Goal: Task Accomplishment & Management: Manage account settings

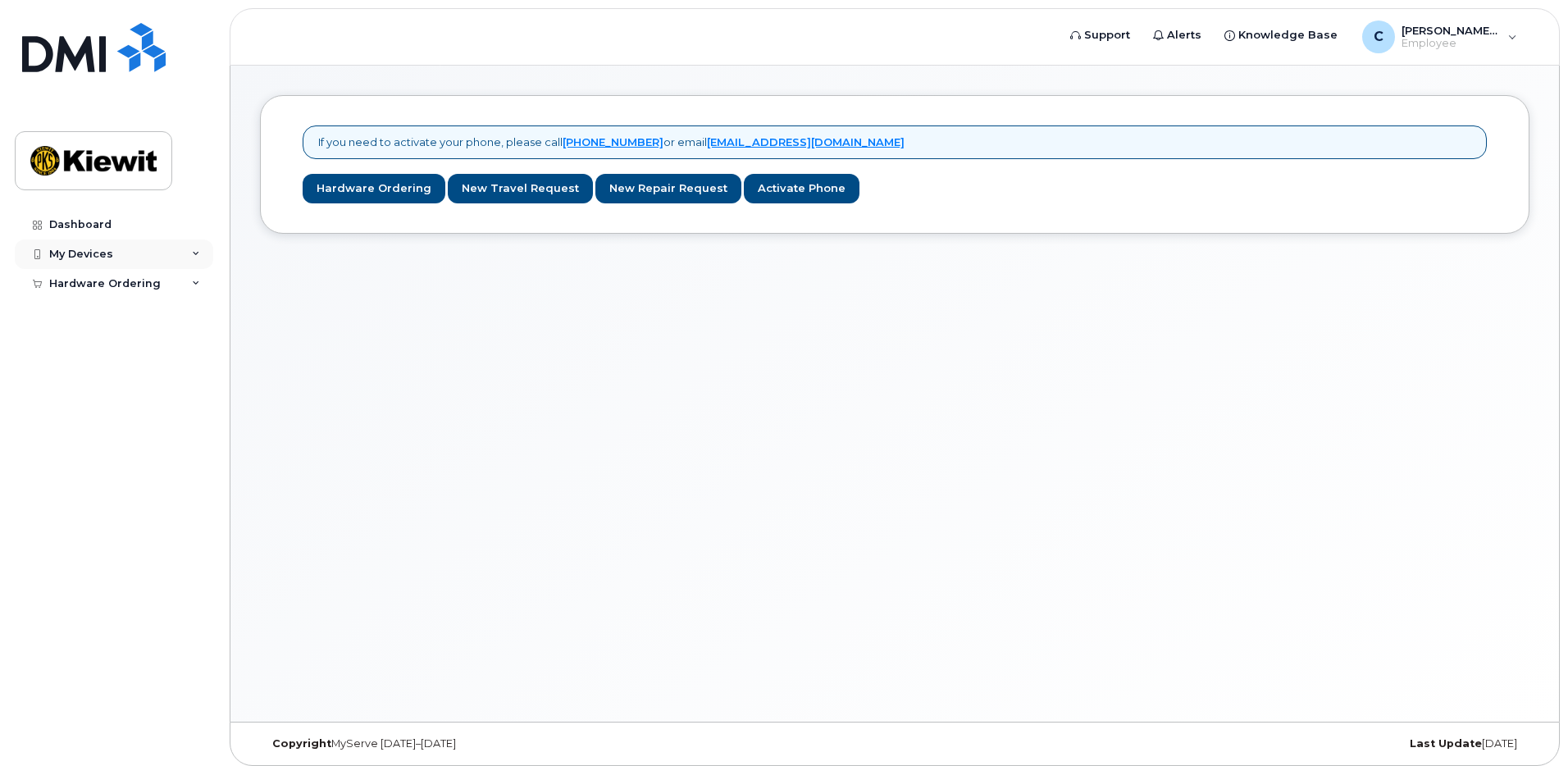
click at [99, 250] on div "My Devices" at bounding box center [81, 254] width 64 height 13
click at [99, 224] on div "Dashboard" at bounding box center [80, 224] width 63 height 13
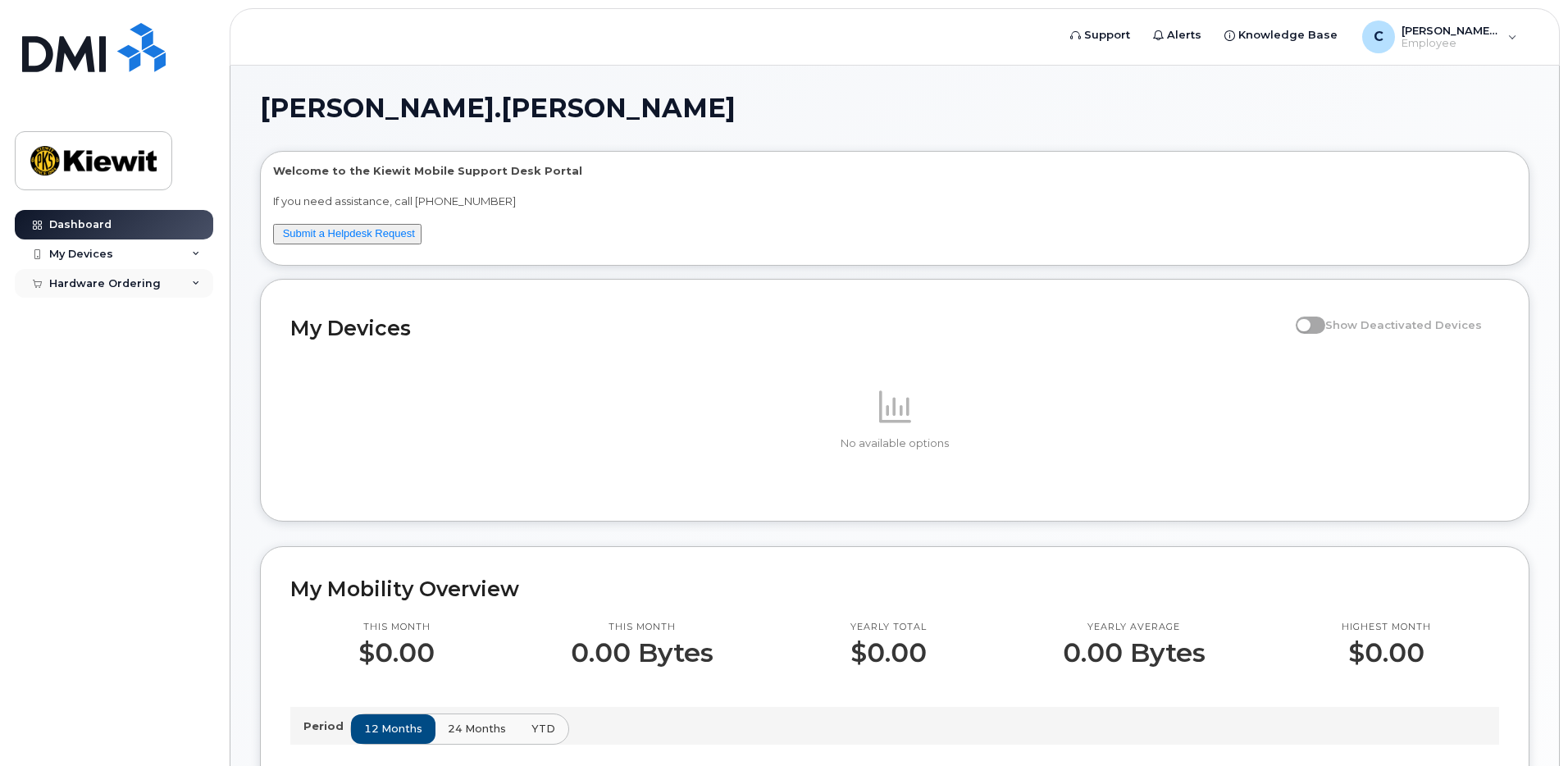
click at [108, 293] on div "Hardware Ordering" at bounding box center [114, 284] width 199 height 29
click at [104, 308] on div "My Orders" at bounding box center [86, 313] width 59 height 15
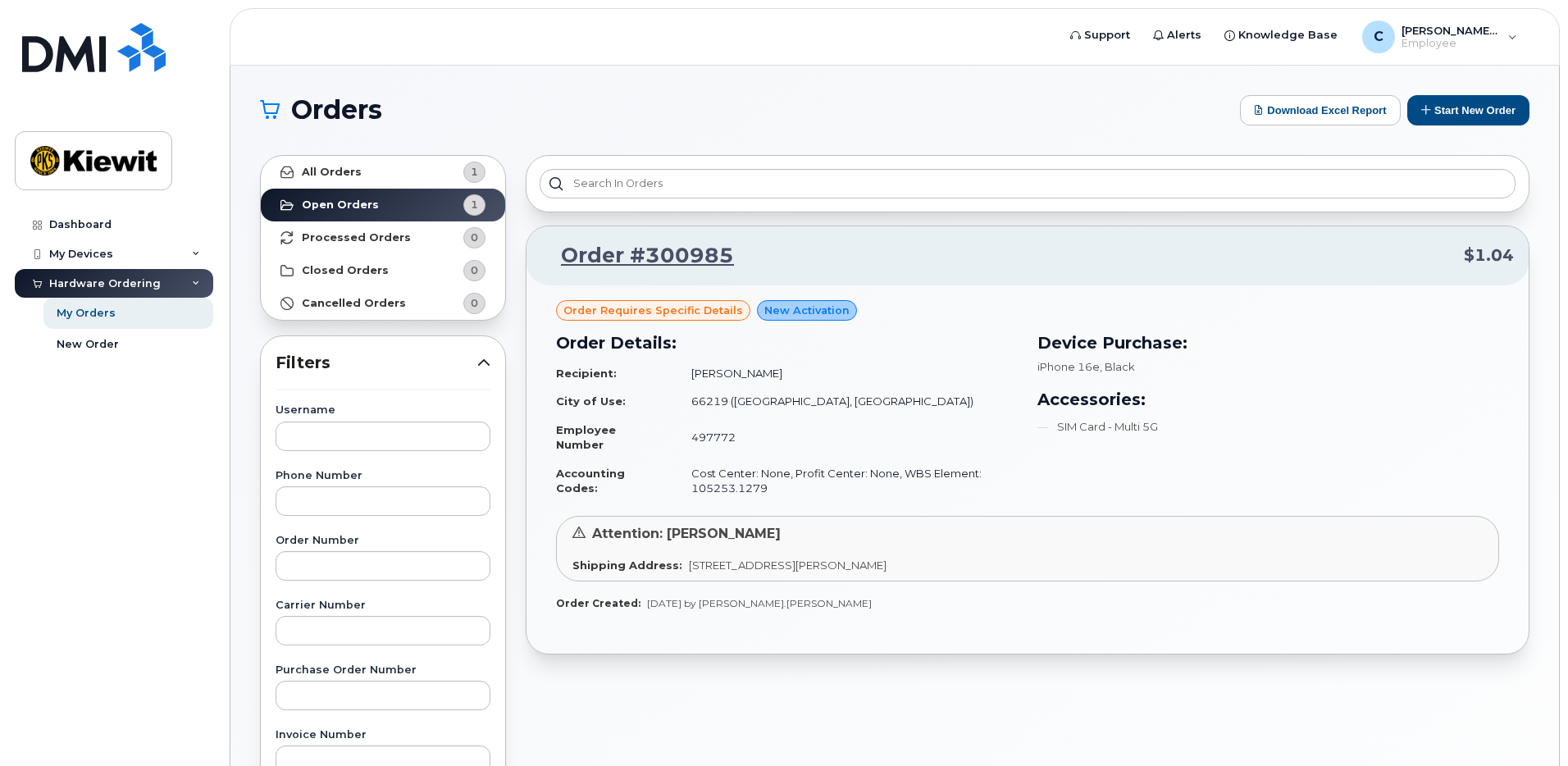
click at [679, 308] on span "Order requires Specific details" at bounding box center [654, 310] width 180 height 15
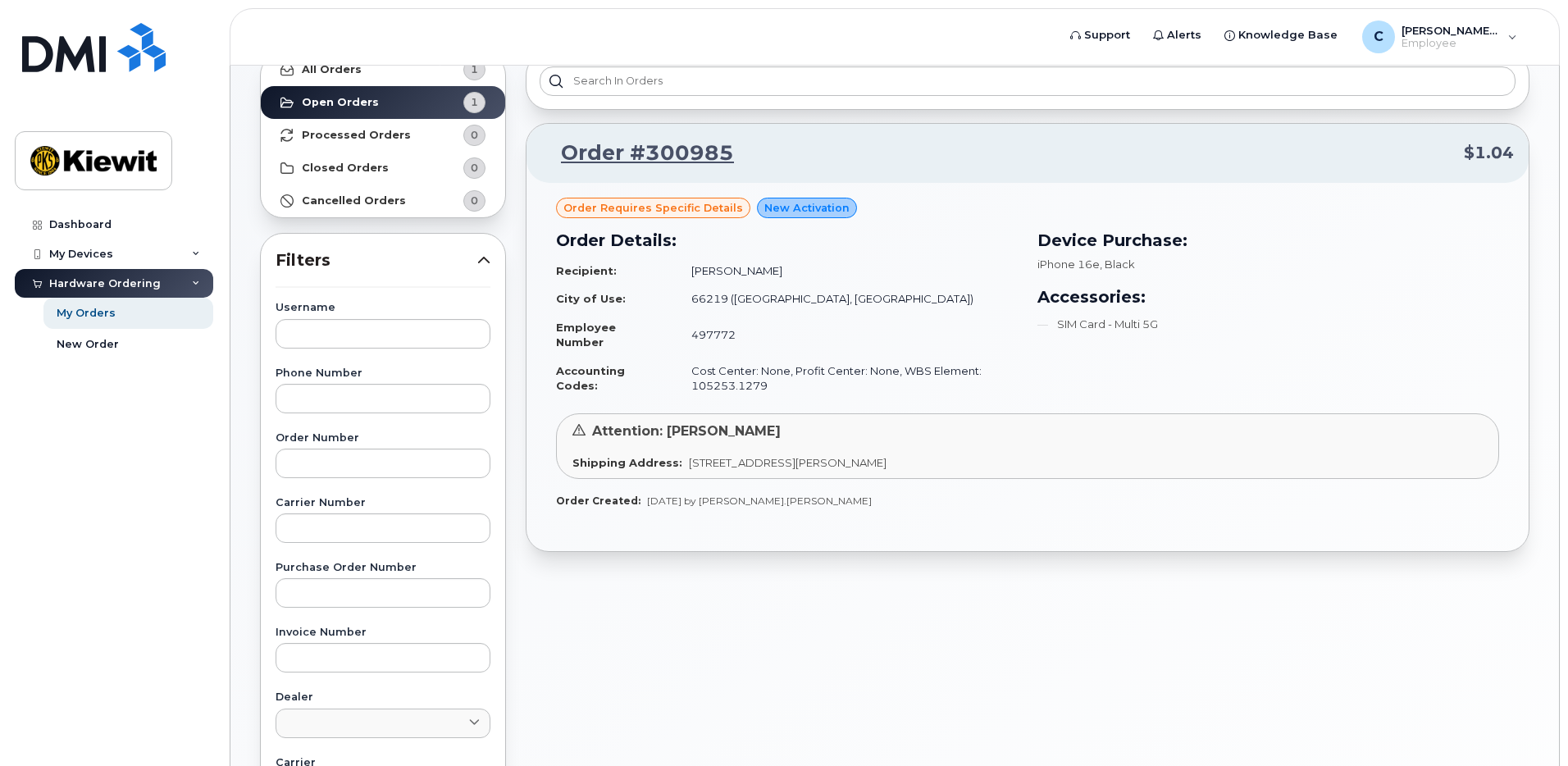
scroll to position [29, 0]
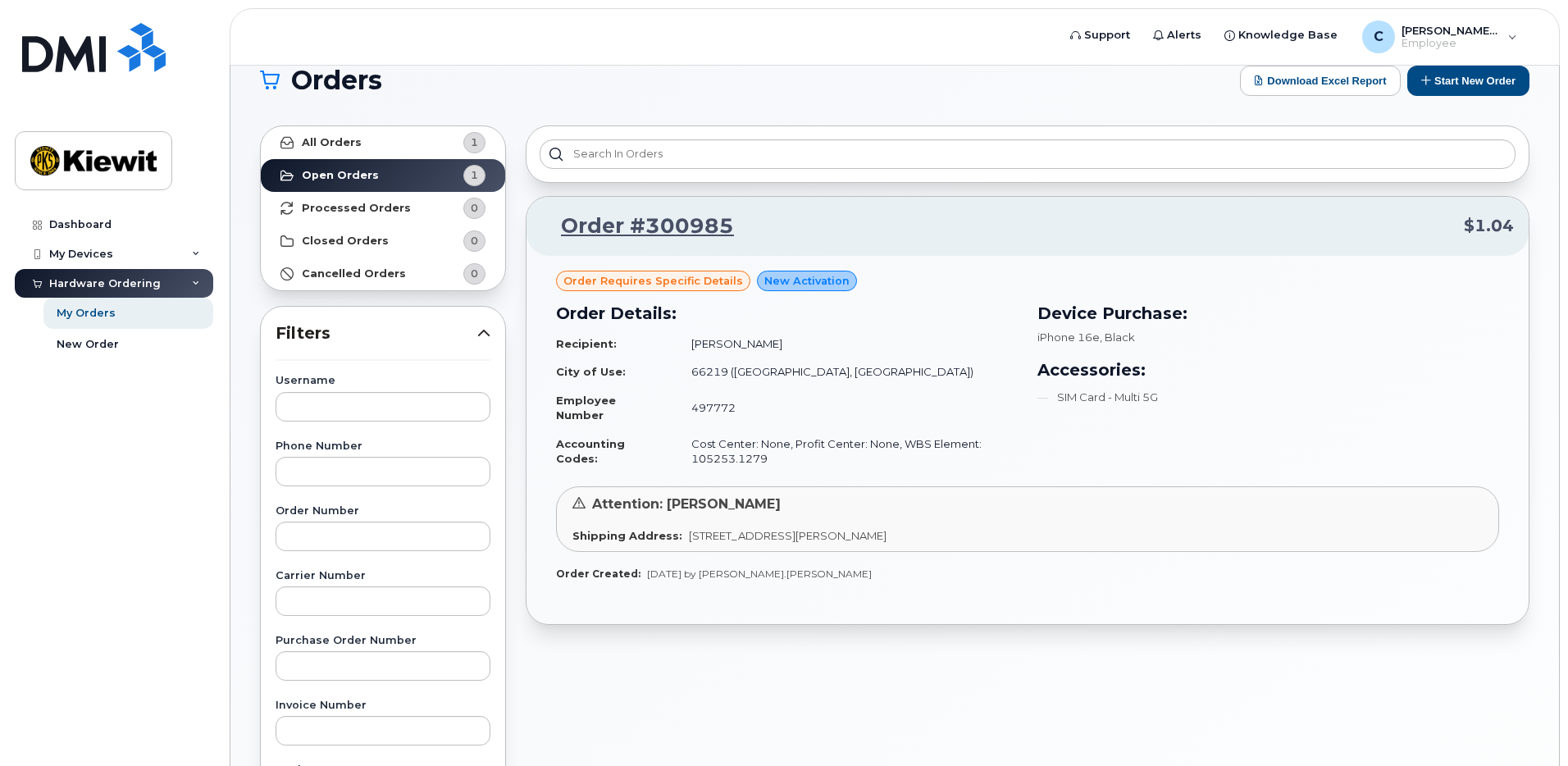
click at [482, 328] on icon at bounding box center [483, 332] width 13 height 13
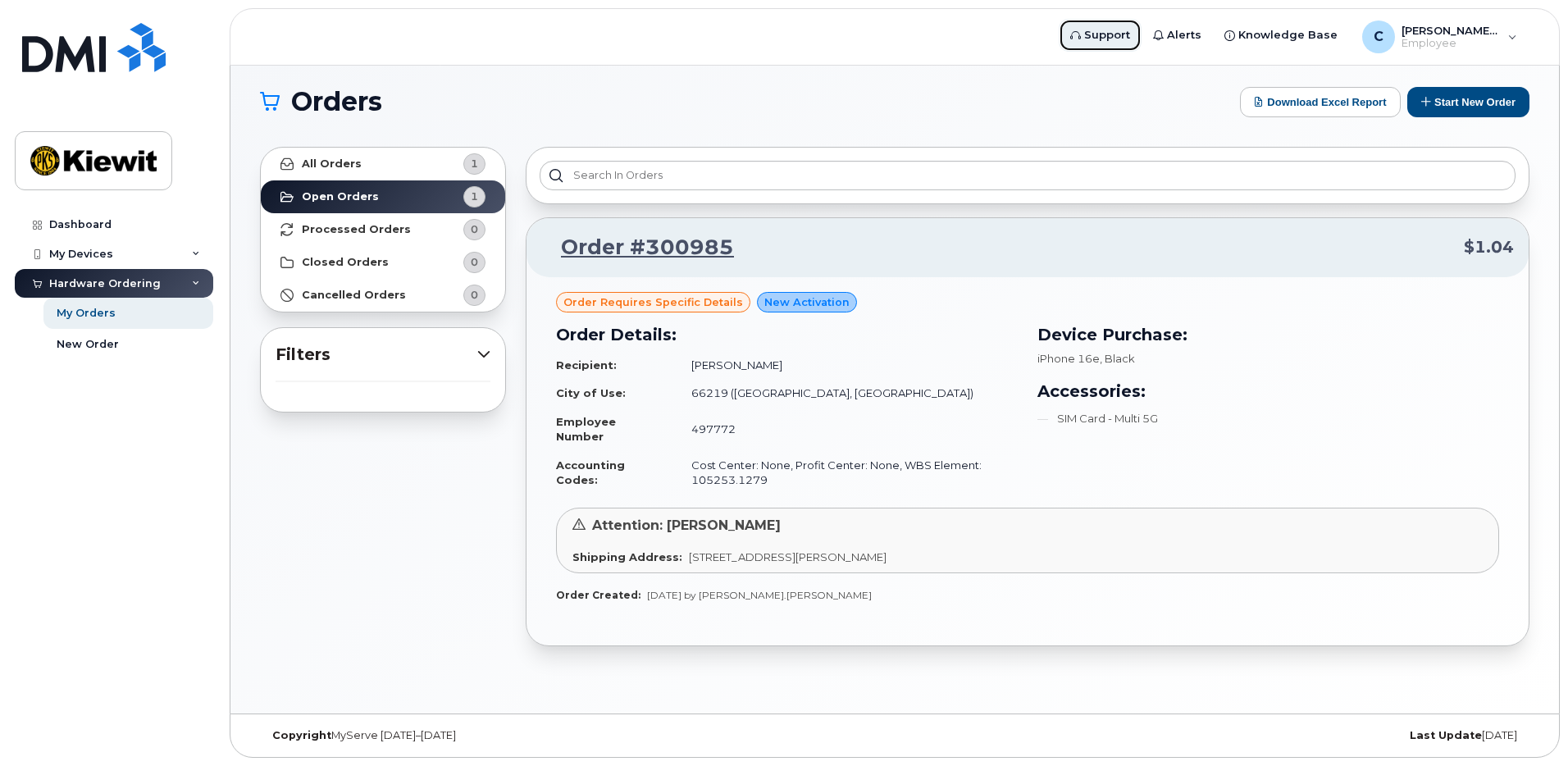
click at [1130, 36] on span "Support" at bounding box center [1107, 35] width 46 height 16
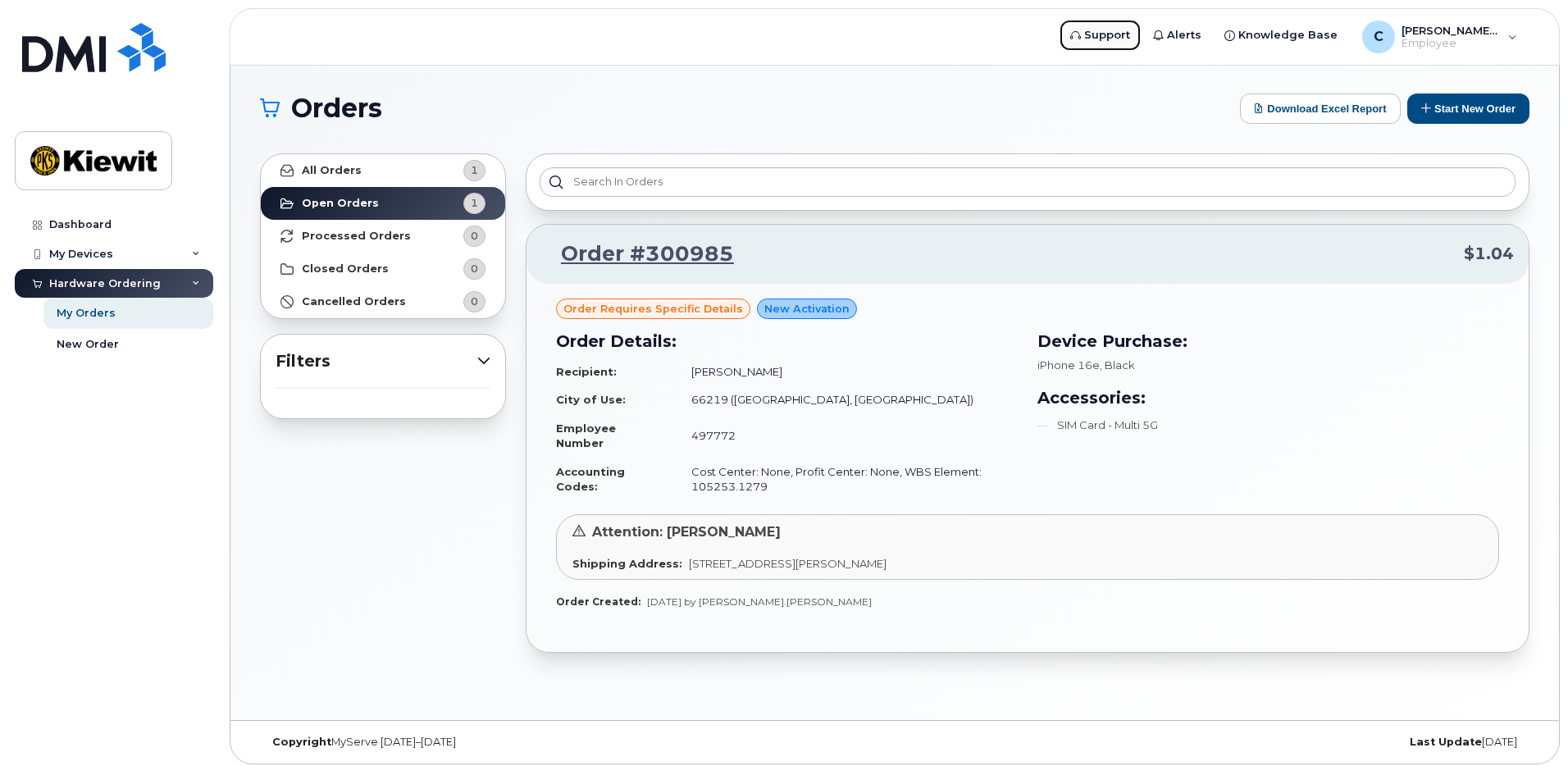
scroll to position [0, 0]
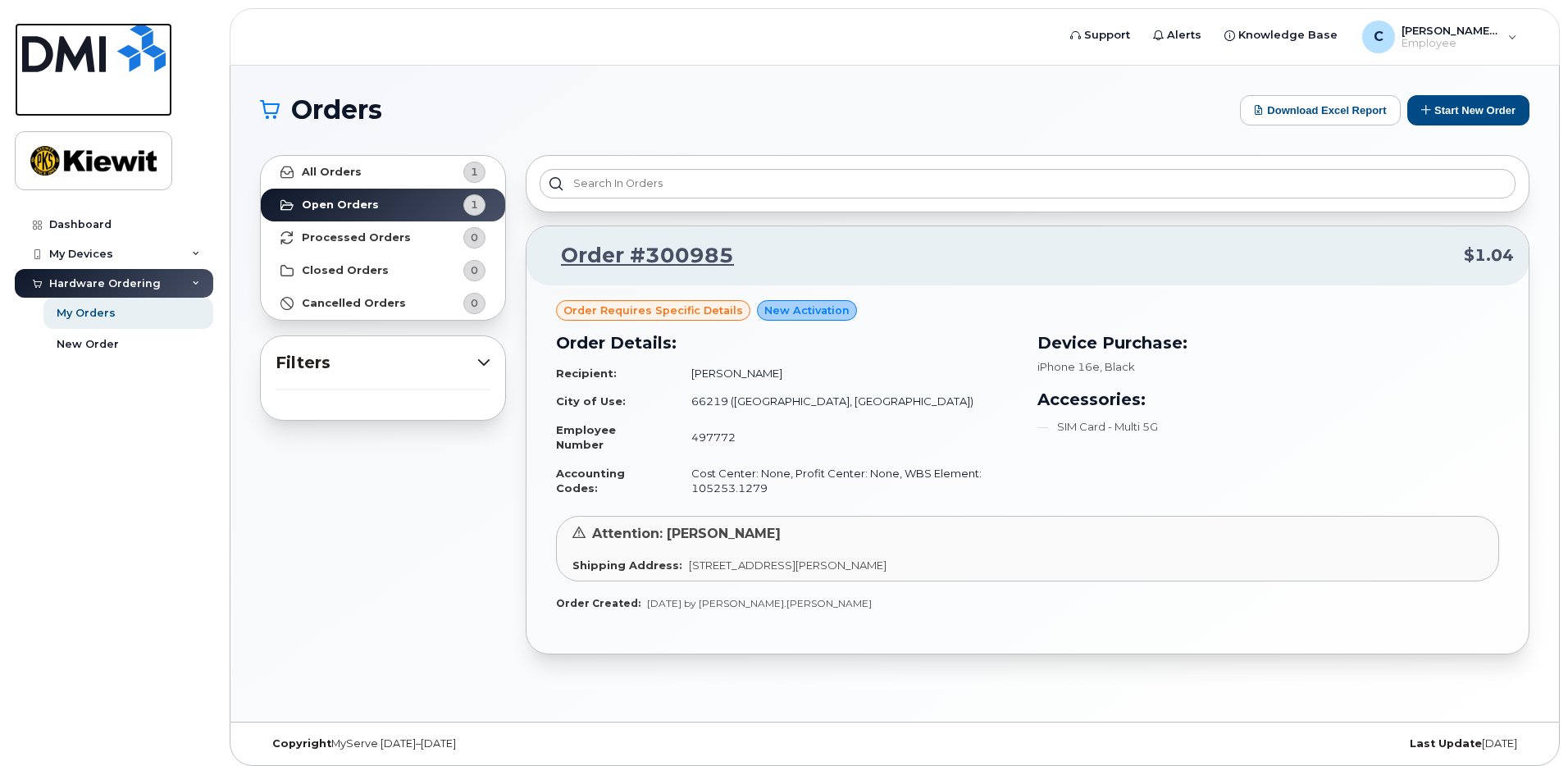
click at [105, 41] on img at bounding box center [94, 47] width 144 height 49
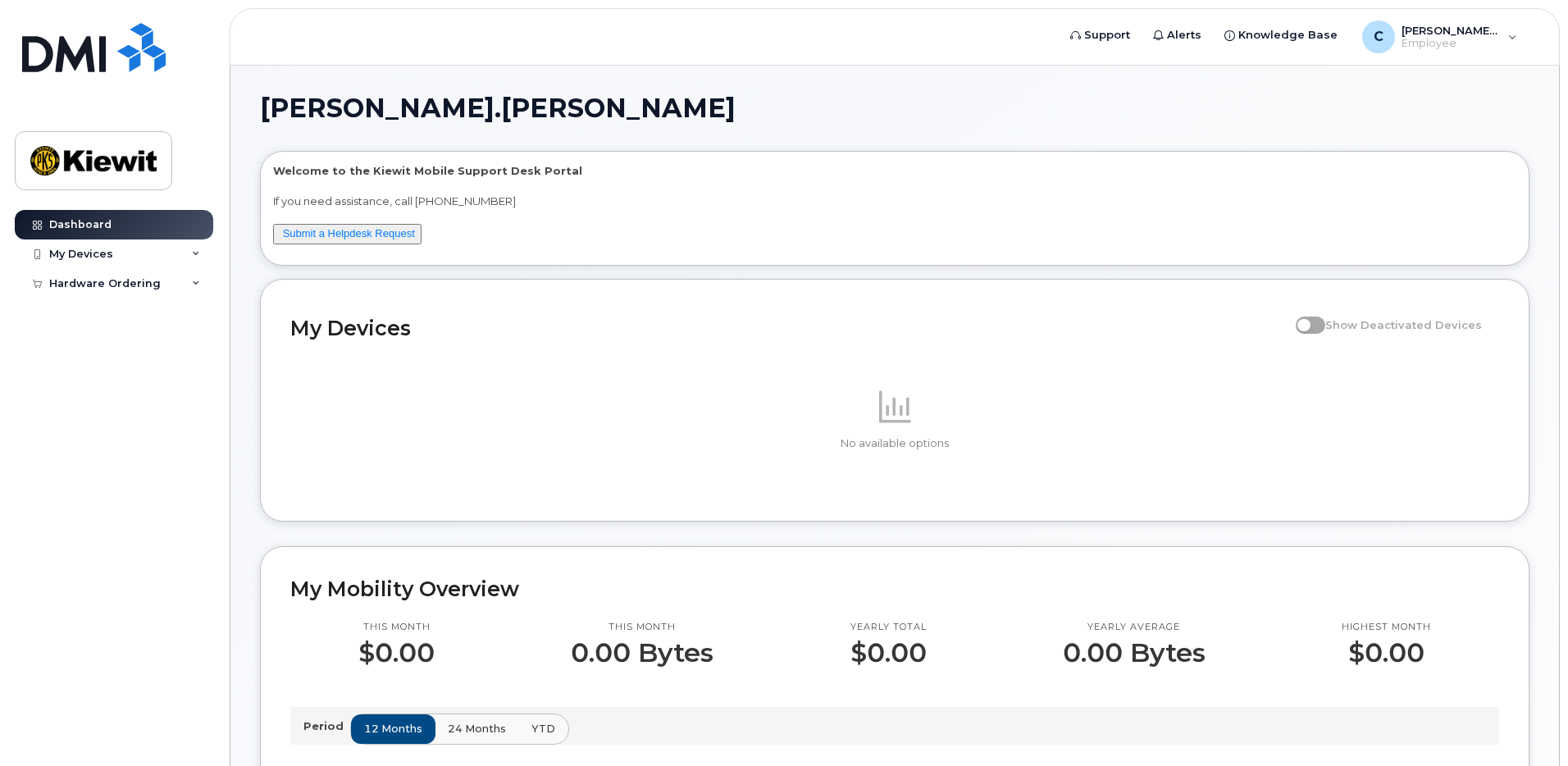
click at [1461, 18] on header "Support Alerts Knowledge Base C Carlos.Pazos Employee English Français Sign out" at bounding box center [895, 37] width 1331 height 57
click at [1461, 35] on span "[PERSON_NAME].[PERSON_NAME]" at bounding box center [1451, 30] width 99 height 13
click at [121, 278] on div "Hardware Ordering" at bounding box center [105, 284] width 111 height 13
click at [108, 257] on div "My Devices" at bounding box center [81, 254] width 64 height 13
click at [1201, 32] on span "Alerts" at bounding box center [1184, 35] width 34 height 16
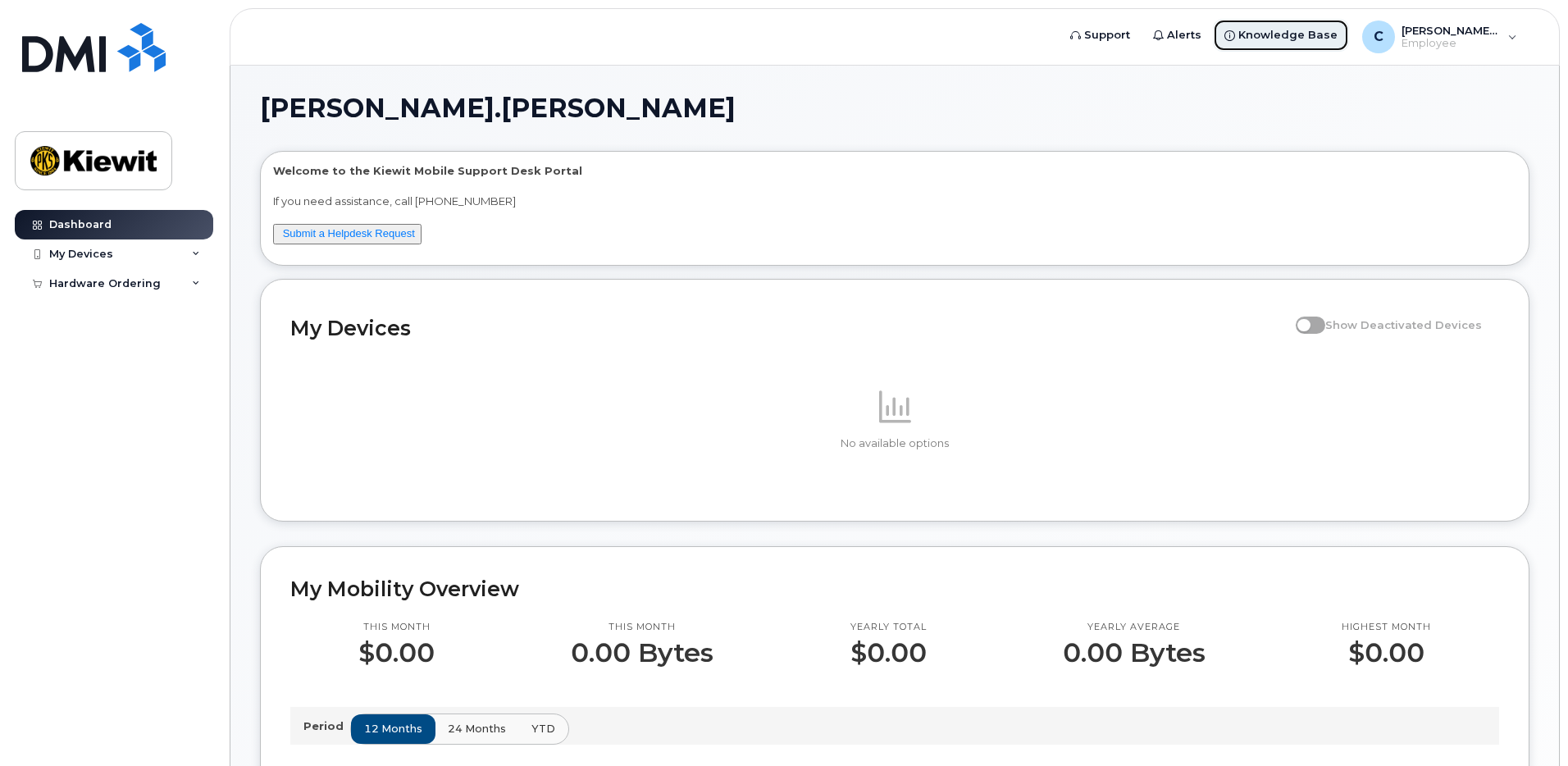
click at [1312, 37] on span "Knowledge Base" at bounding box center [1288, 35] width 99 height 16
click at [1439, 40] on span "Employee" at bounding box center [1451, 43] width 99 height 13
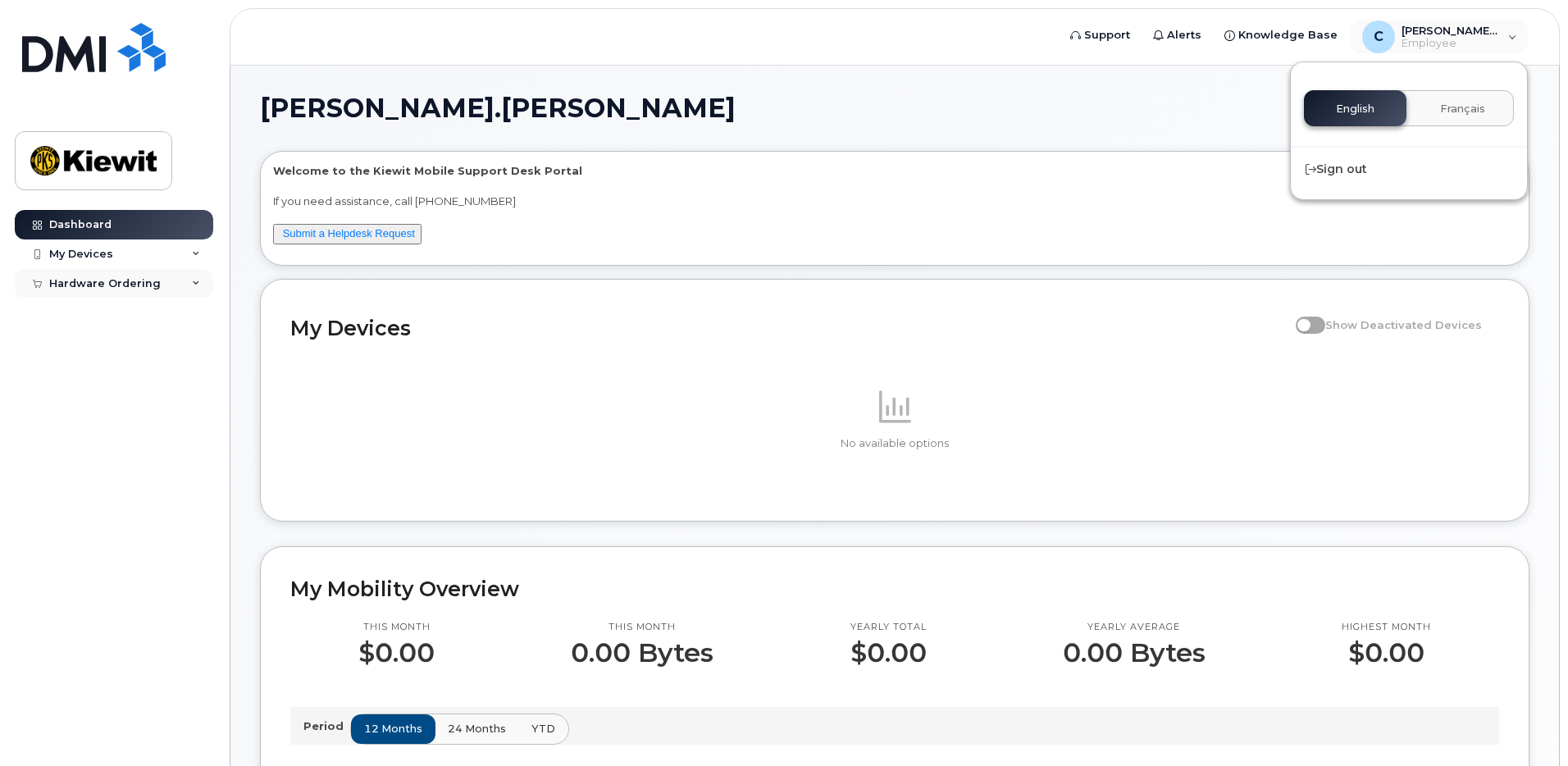
click at [71, 283] on div "Hardware Ordering" at bounding box center [105, 284] width 111 height 13
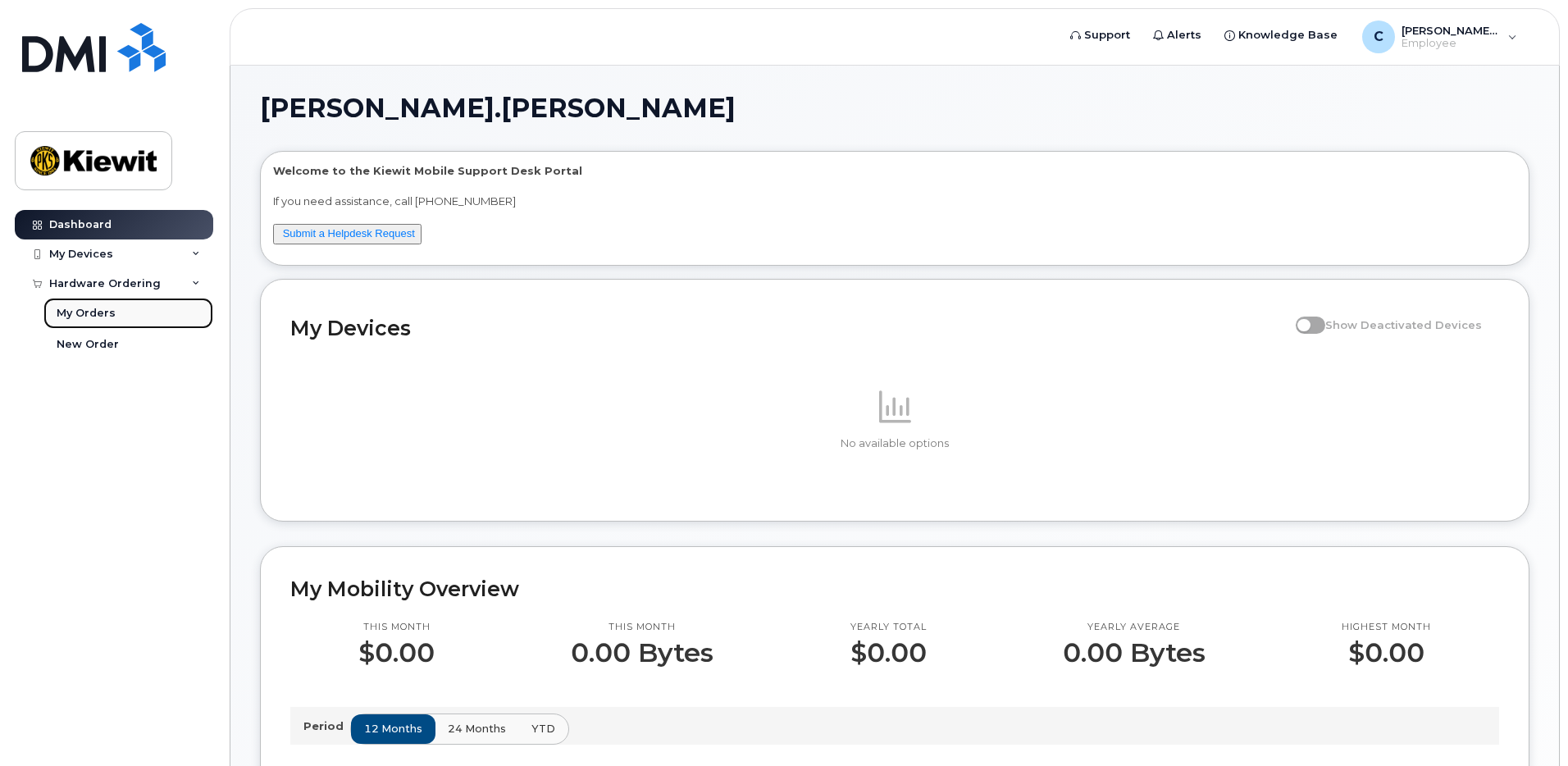
click at [88, 327] on link "My Orders" at bounding box center [129, 313] width 170 height 31
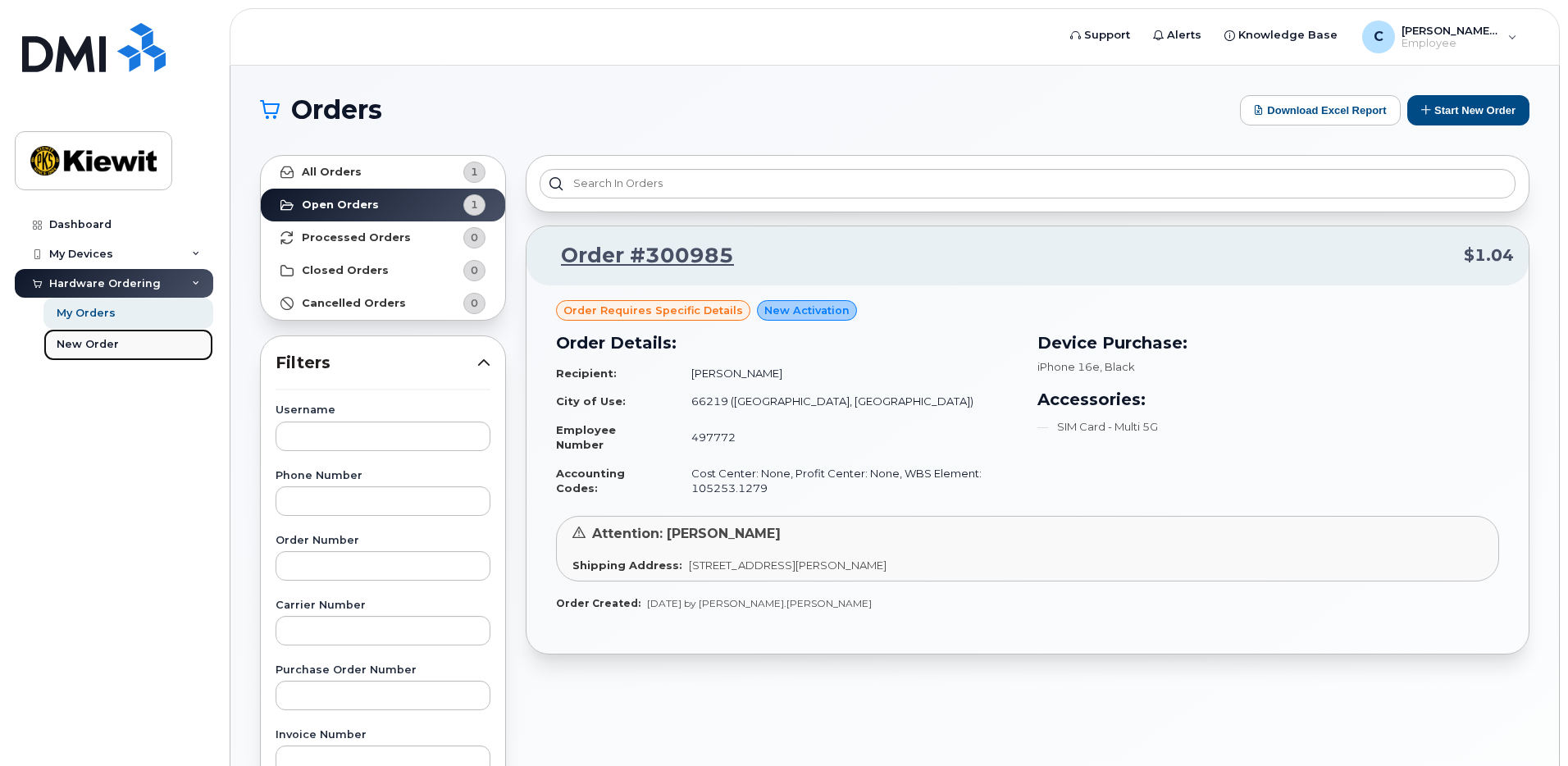
click at [101, 341] on div "New Order" at bounding box center [87, 344] width 63 height 15
click at [100, 254] on div "My Devices" at bounding box center [81, 254] width 64 height 13
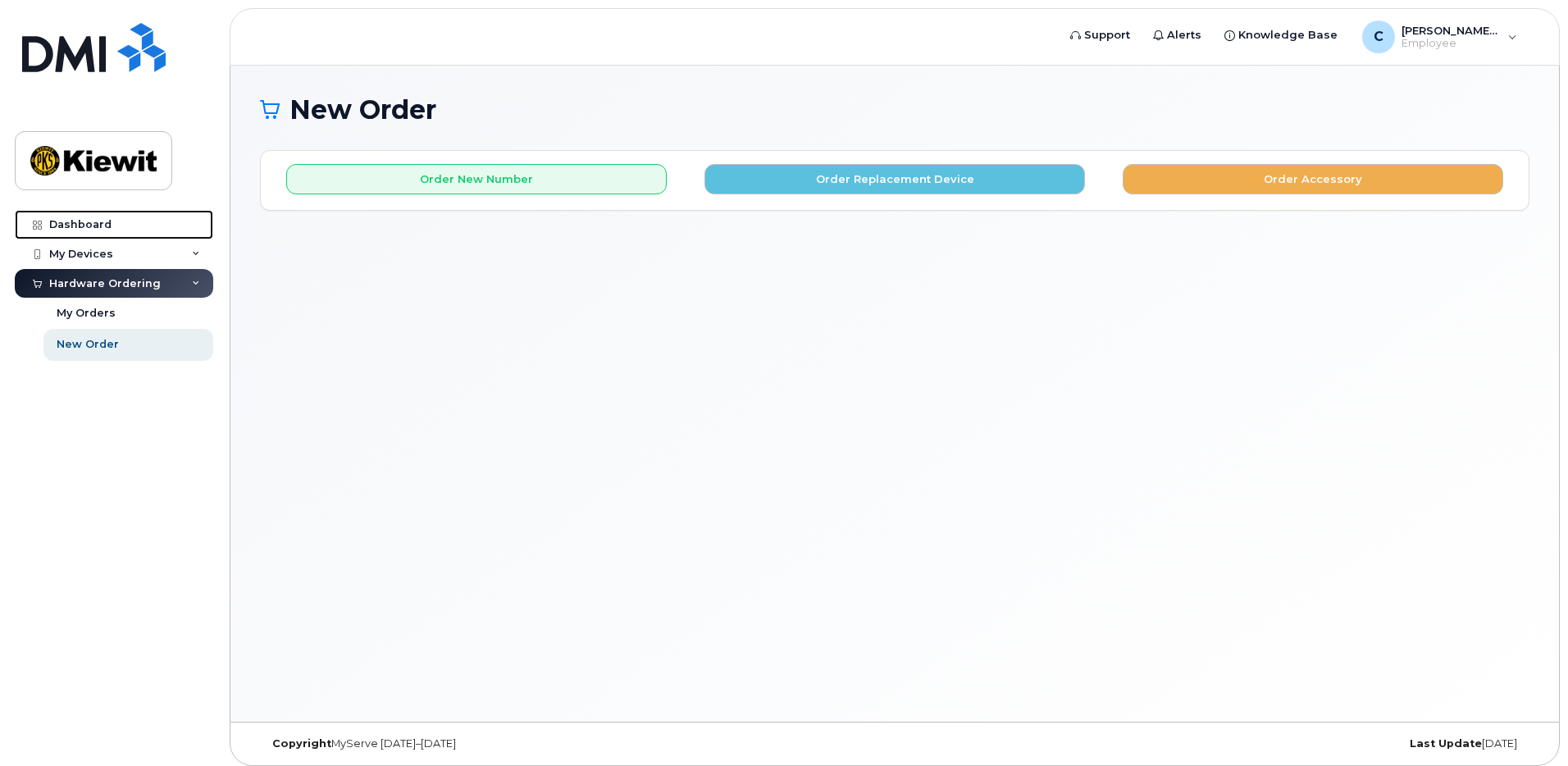
click at [97, 231] on link "Dashboard" at bounding box center [114, 224] width 199 height 29
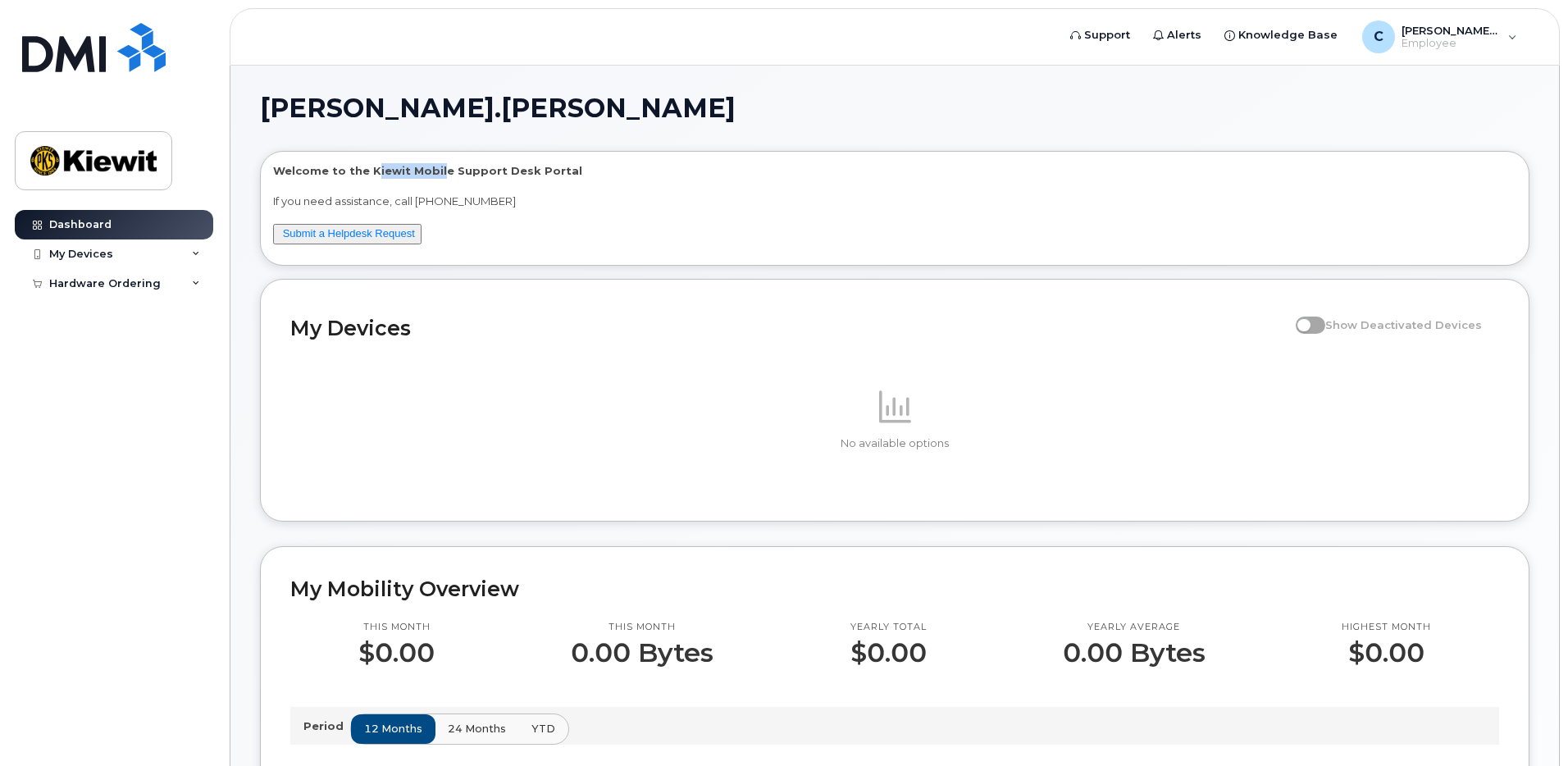
drag, startPoint x: 370, startPoint y: 170, endPoint x: 436, endPoint y: 170, distance: 66.0
click at [436, 170] on p "Welcome to the Kiewit Mobile Support Desk Portal" at bounding box center [895, 171] width 1243 height 15
drag, startPoint x: 411, startPoint y: 171, endPoint x: 385, endPoint y: 171, distance: 26.0
click at [410, 171] on p "Welcome to the Kiewit Mobile Support Desk Portal" at bounding box center [895, 171] width 1243 height 15
click at [368, 171] on p "Welcome to the Kiewit Mobile Support Desk Portal" at bounding box center [895, 171] width 1243 height 15
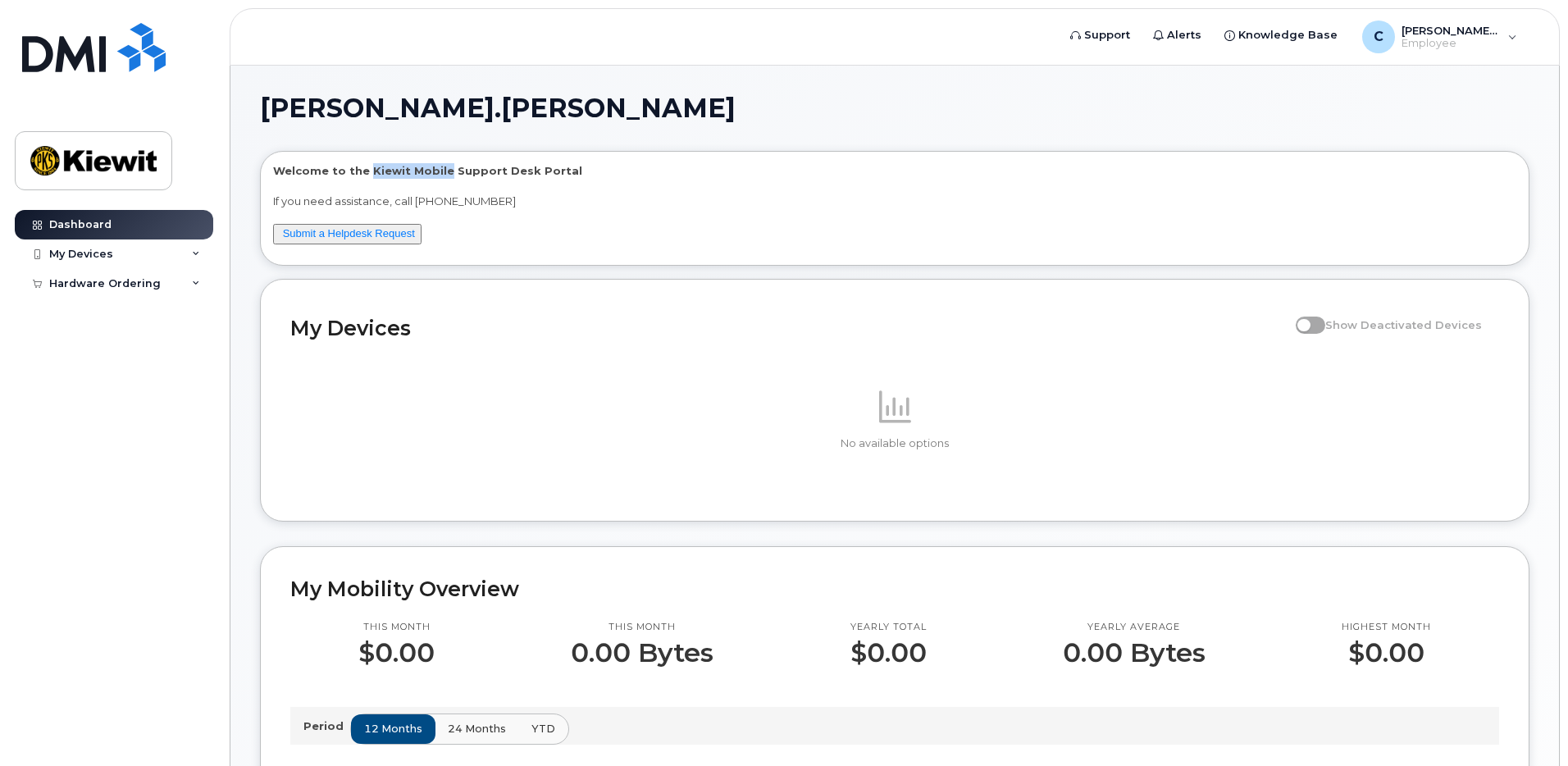
drag, startPoint x: 364, startPoint y: 168, endPoint x: 439, endPoint y: 174, distance: 75.2
click at [439, 174] on p "Welcome to the Kiewit Mobile Support Desk Portal" at bounding box center [895, 171] width 1243 height 15
copy p "Kiewit Mobile"
click at [119, 258] on div "My Devices" at bounding box center [114, 254] width 199 height 29
click at [118, 284] on div "Add Device" at bounding box center [89, 284] width 65 height 15
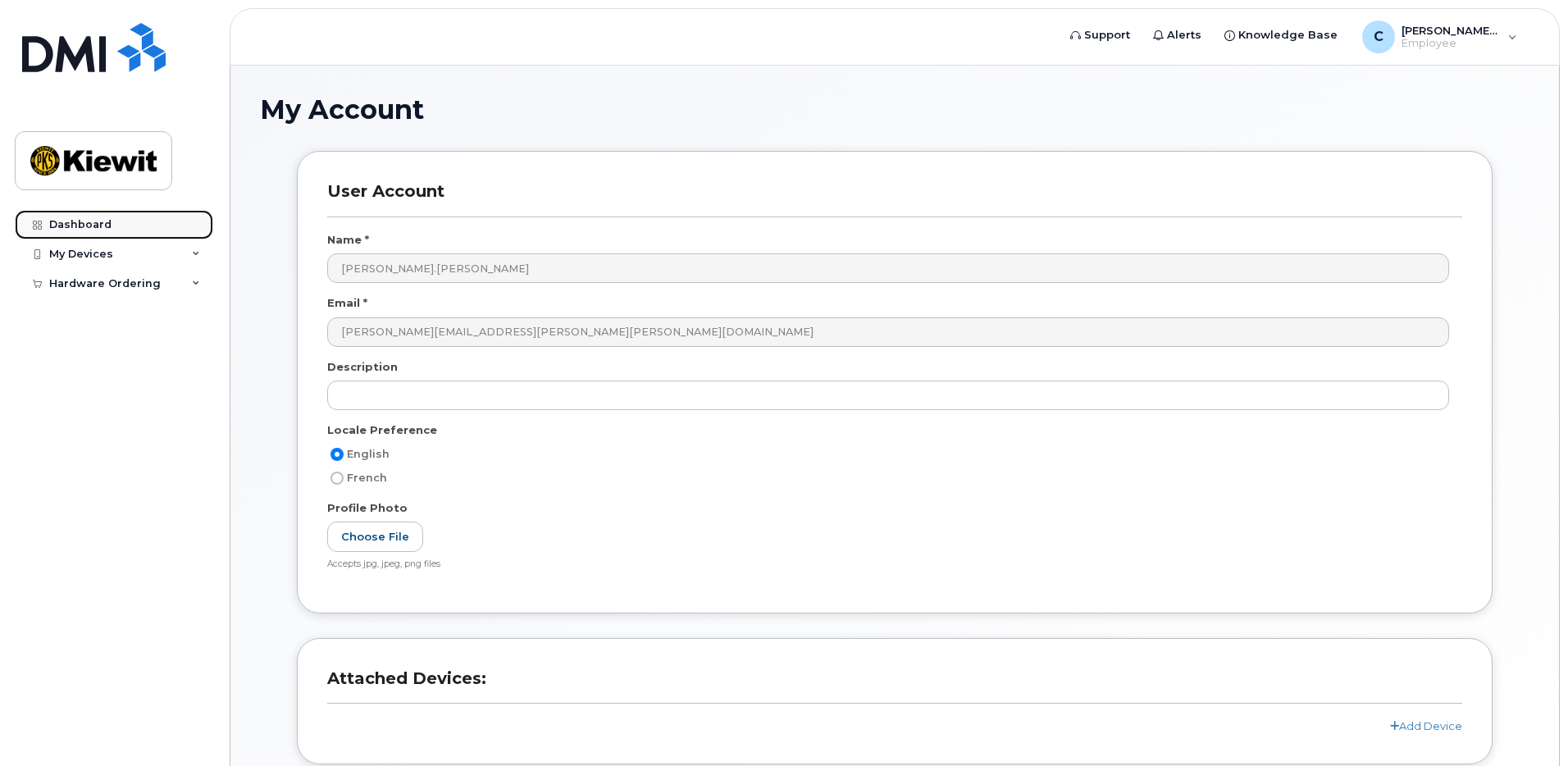
click at [129, 233] on link "Dashboard" at bounding box center [114, 224] width 199 height 29
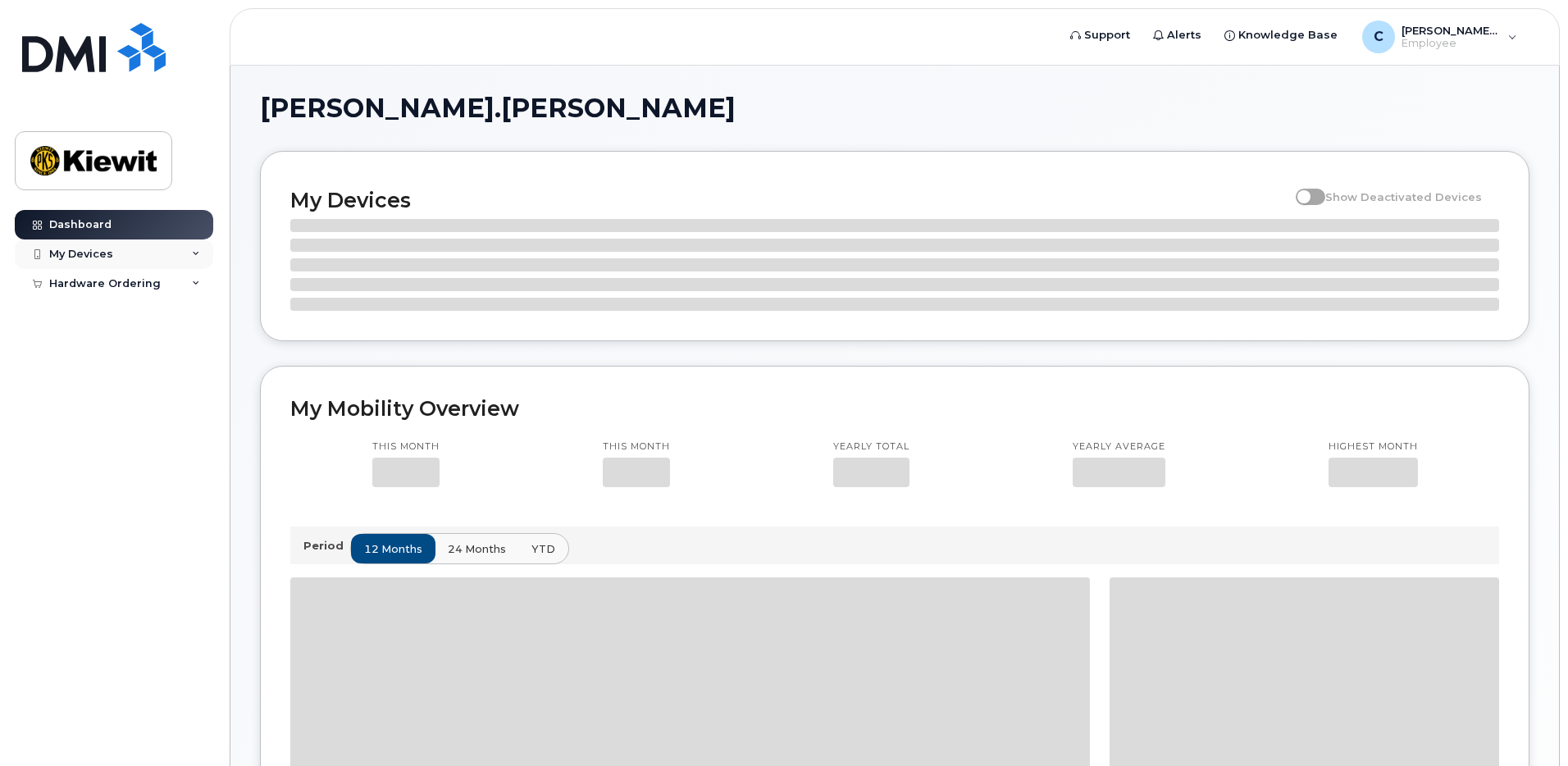
click at [124, 262] on div "My Devices" at bounding box center [114, 254] width 199 height 29
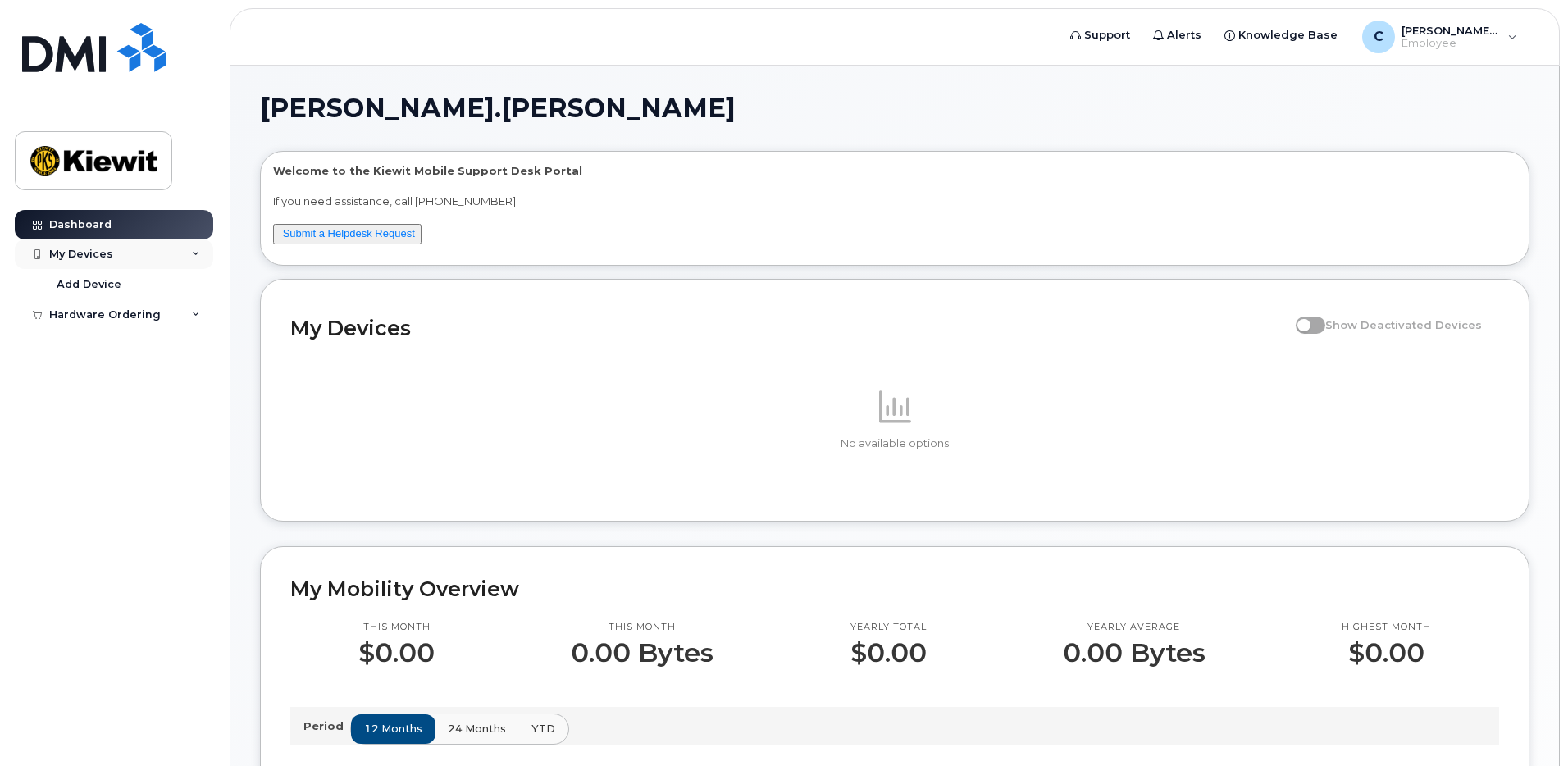
click at [105, 263] on div "My Devices" at bounding box center [114, 254] width 199 height 29
click at [110, 284] on div "Add Device" at bounding box center [89, 284] width 65 height 15
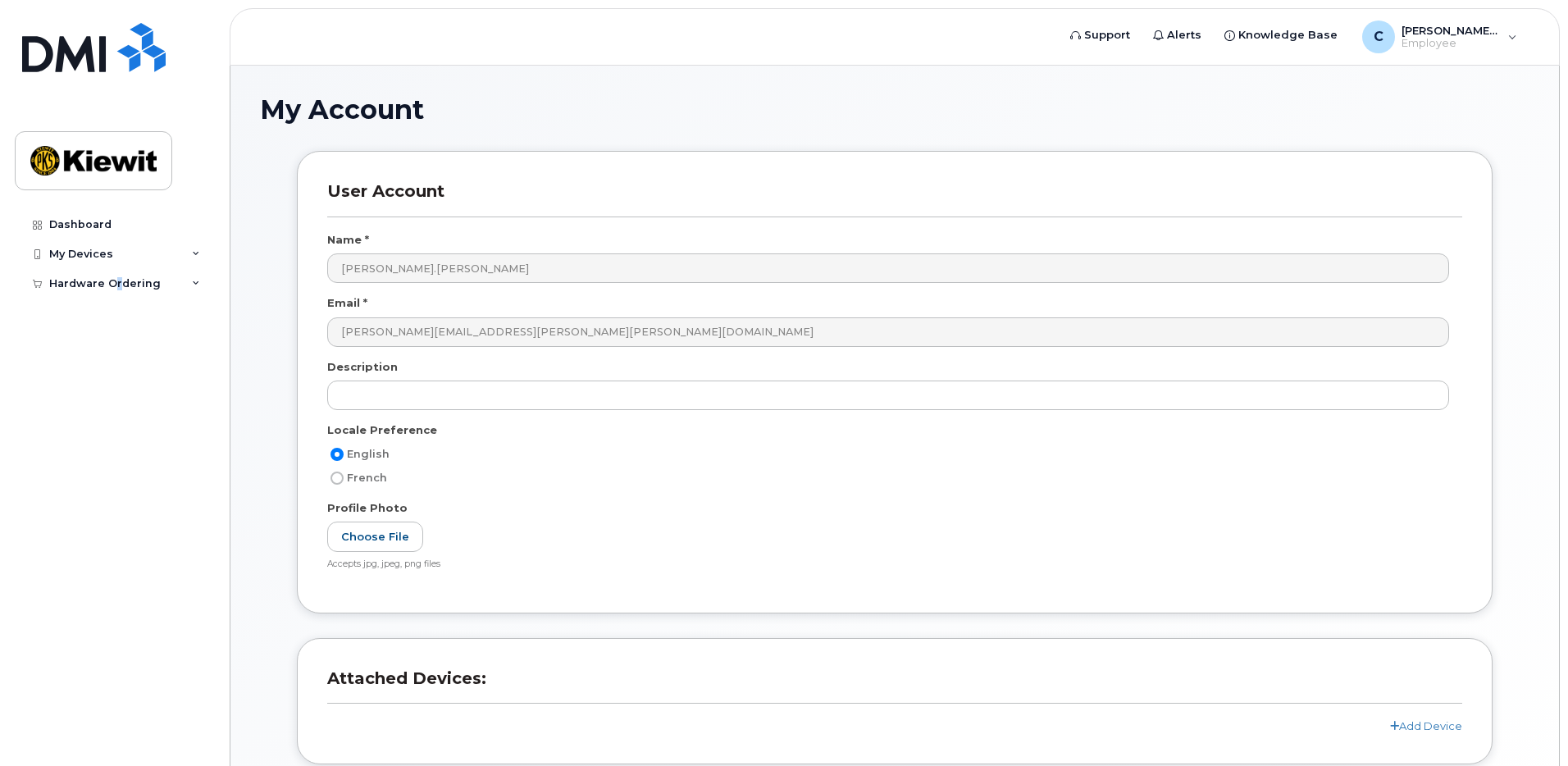
click at [117, 299] on div "Dashboard My Devices Add Device Hardware Ordering My Orders New Order" at bounding box center [116, 476] width 202 height 531
click at [117, 284] on div "Hardware Ordering" at bounding box center [105, 284] width 111 height 13
click at [107, 312] on div "My Orders" at bounding box center [86, 313] width 59 height 15
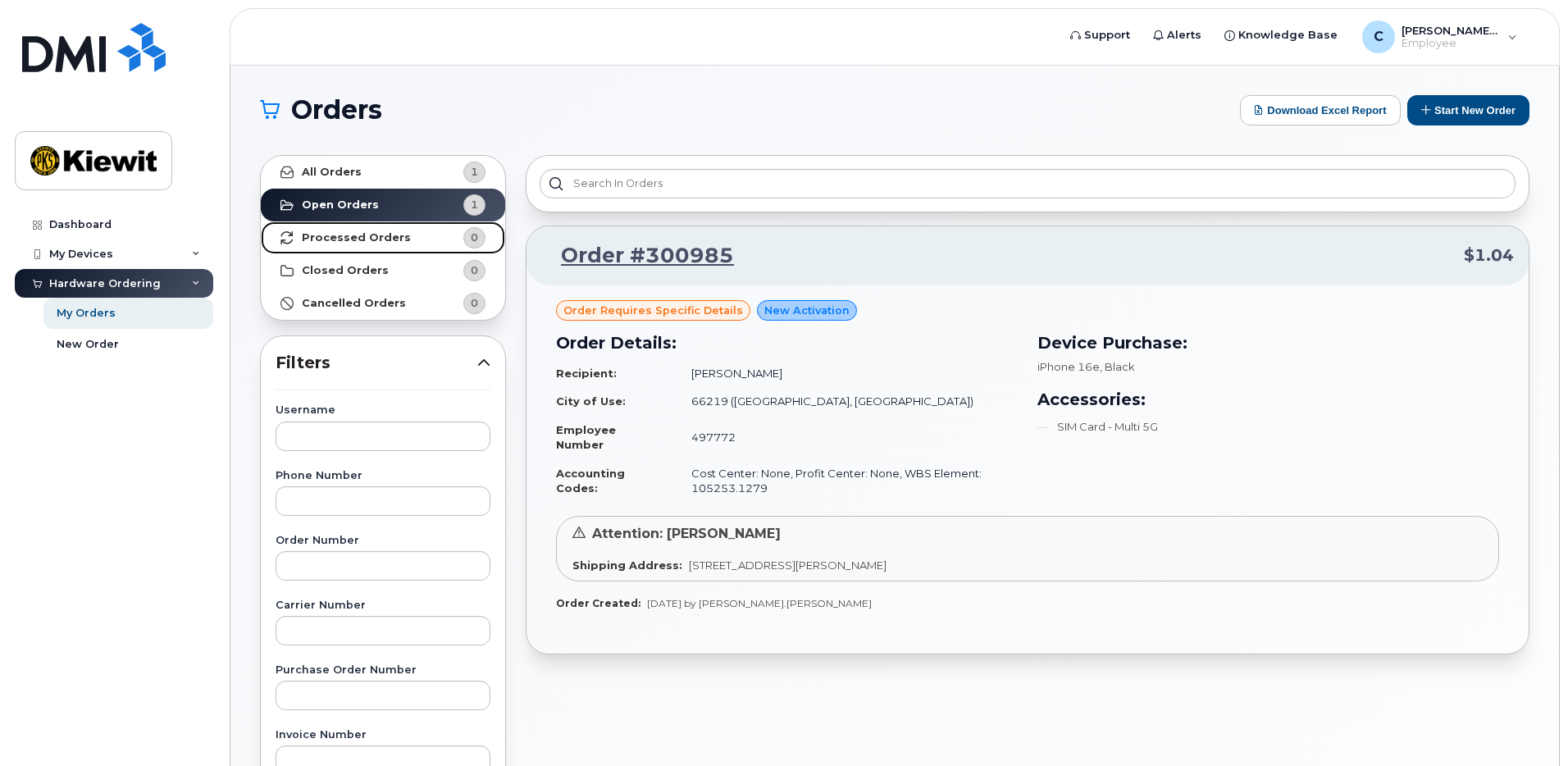
click at [394, 245] on link "Processed Orders 0" at bounding box center [382, 237] width 244 height 33
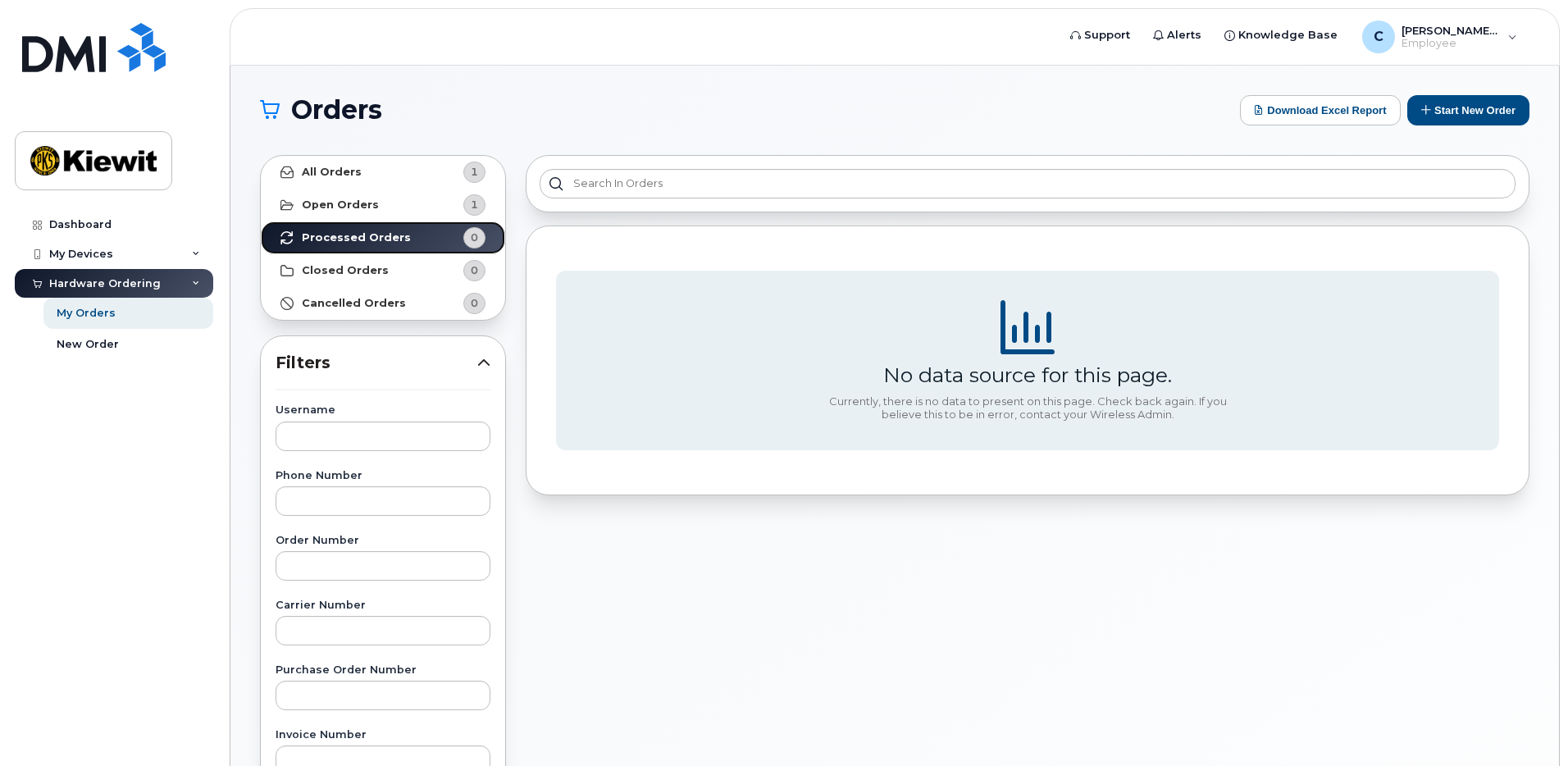
click at [394, 245] on link "Processed Orders 0" at bounding box center [382, 237] width 244 height 33
